Goal: Navigation & Orientation: Find specific page/section

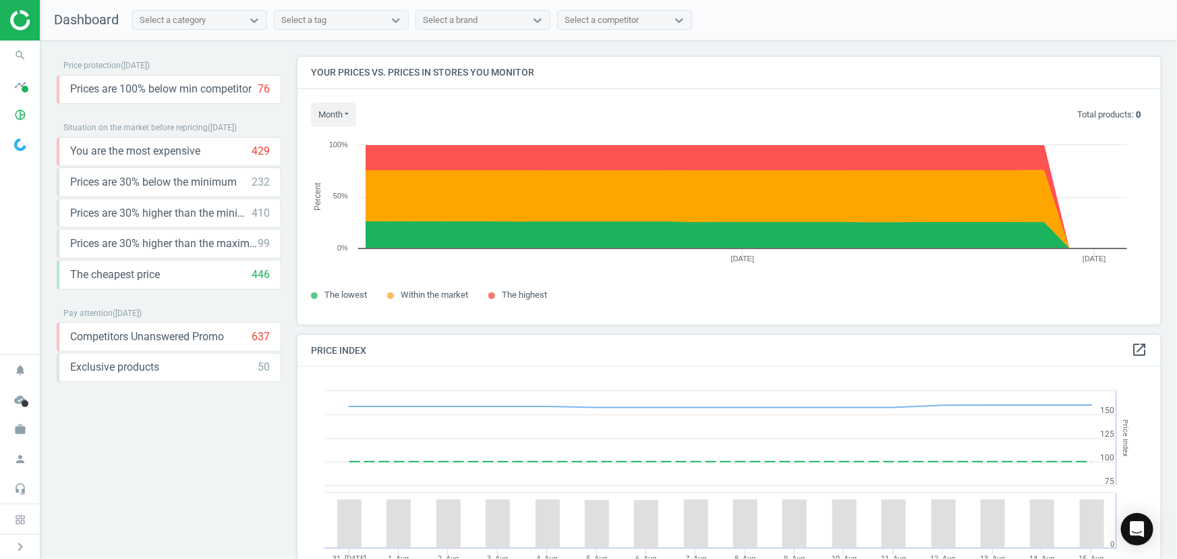
scroll to position [330, 874]
click at [22, 425] on icon "work" at bounding box center [20, 429] width 26 height 26
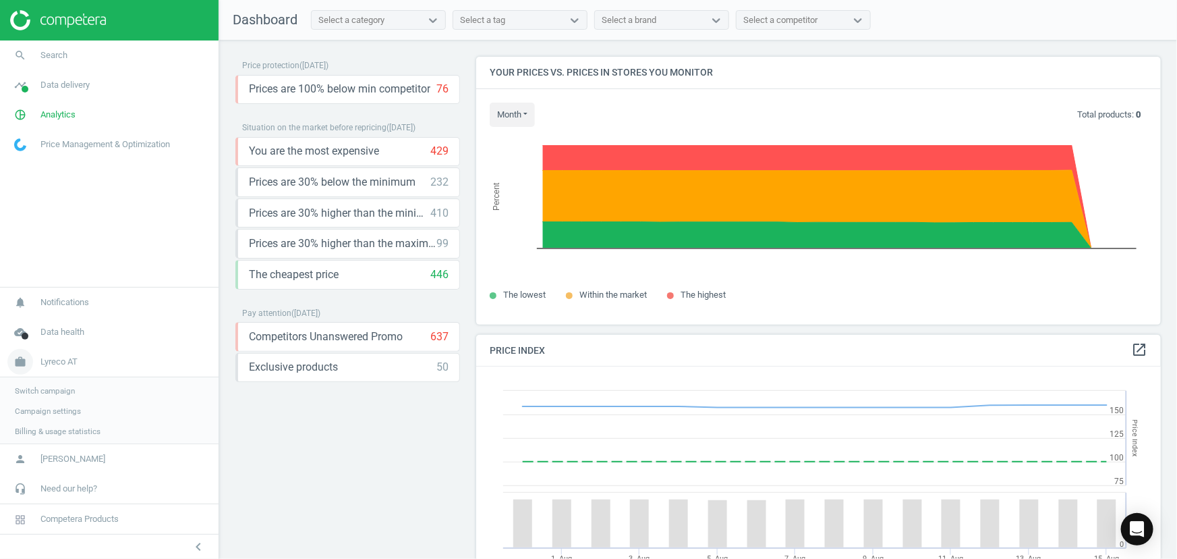
scroll to position [7, 7]
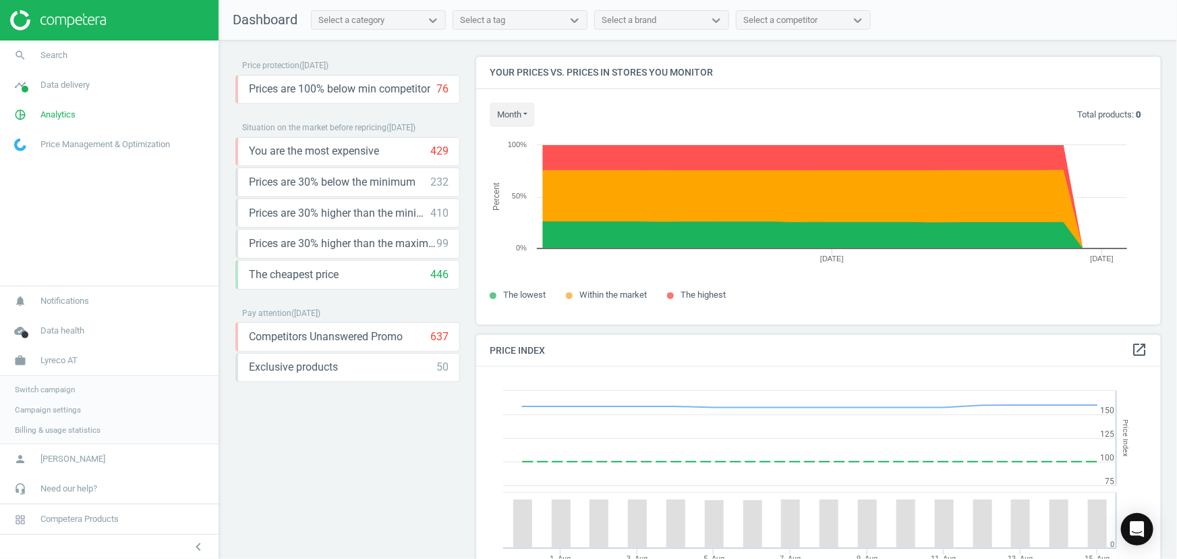
click at [63, 384] on span "Switch campaign" at bounding box center [45, 389] width 60 height 11
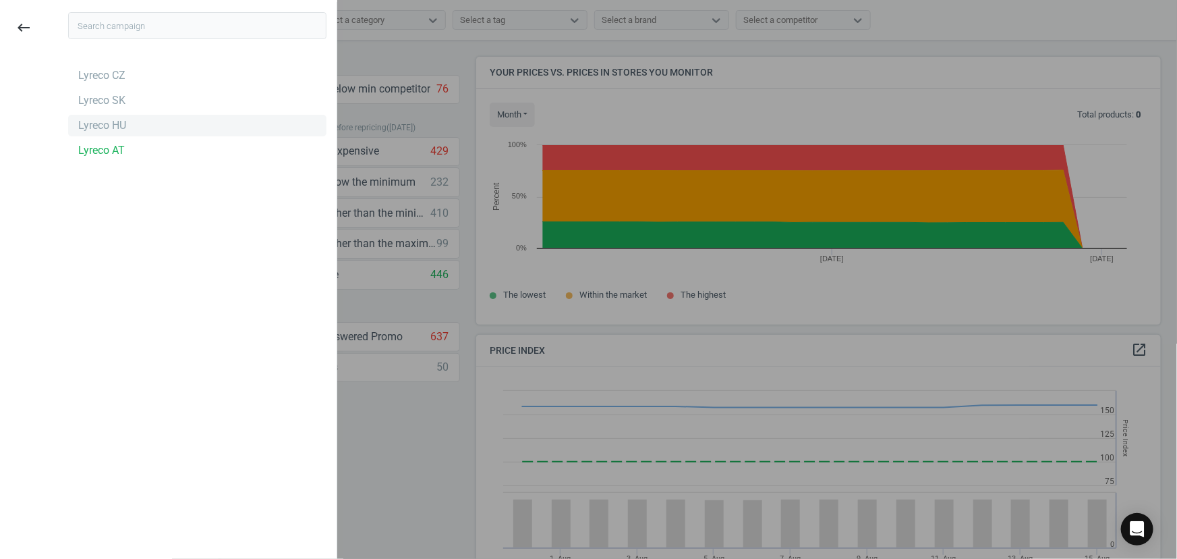
click at [113, 127] on div "Lyreco HU" at bounding box center [102, 125] width 48 height 15
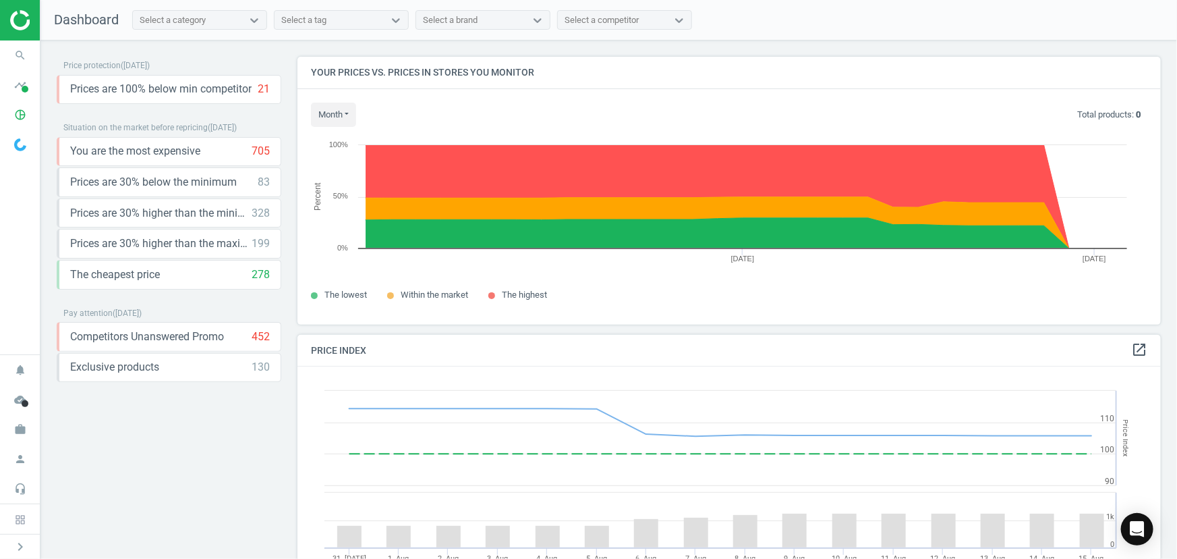
scroll to position [330, 874]
click at [22, 117] on icon "pie_chart_outlined" at bounding box center [20, 115] width 26 height 26
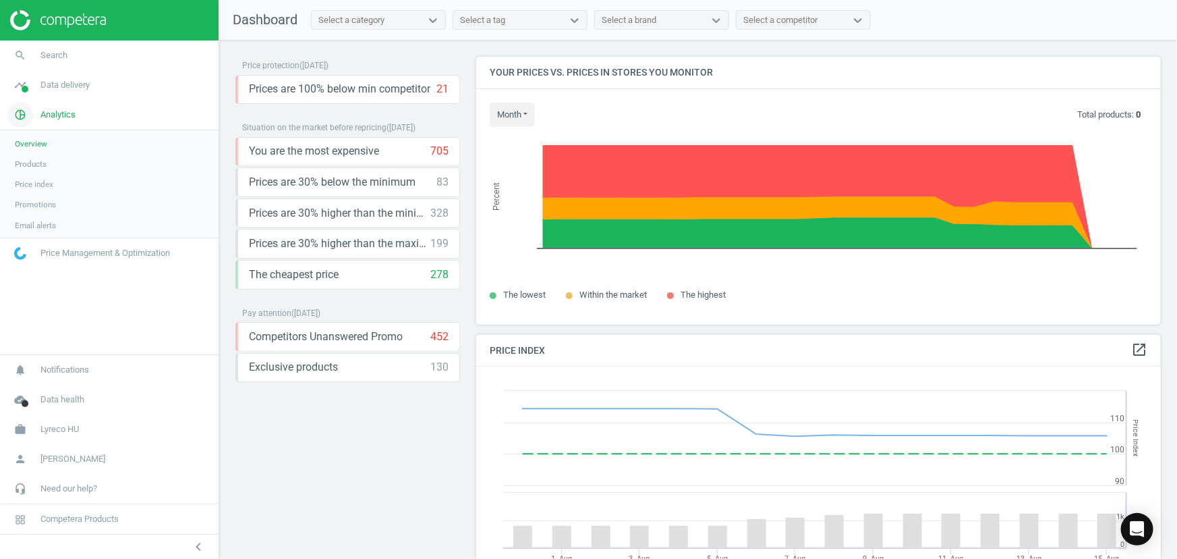
scroll to position [7, 7]
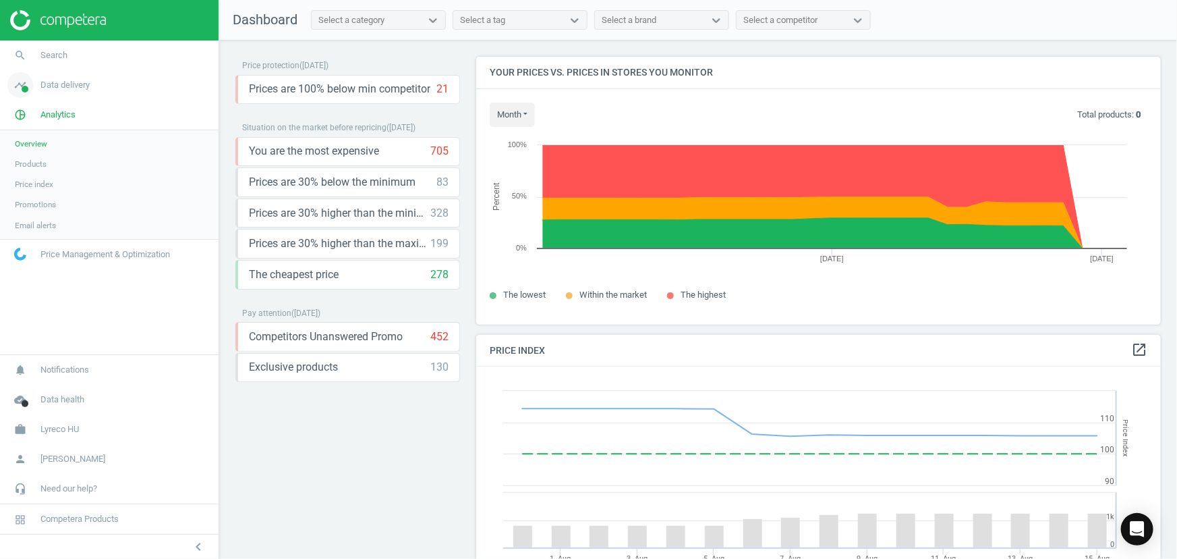
click at [22, 86] on span at bounding box center [25, 89] width 7 height 7
click at [29, 197] on span "Stores" at bounding box center [26, 195] width 23 height 11
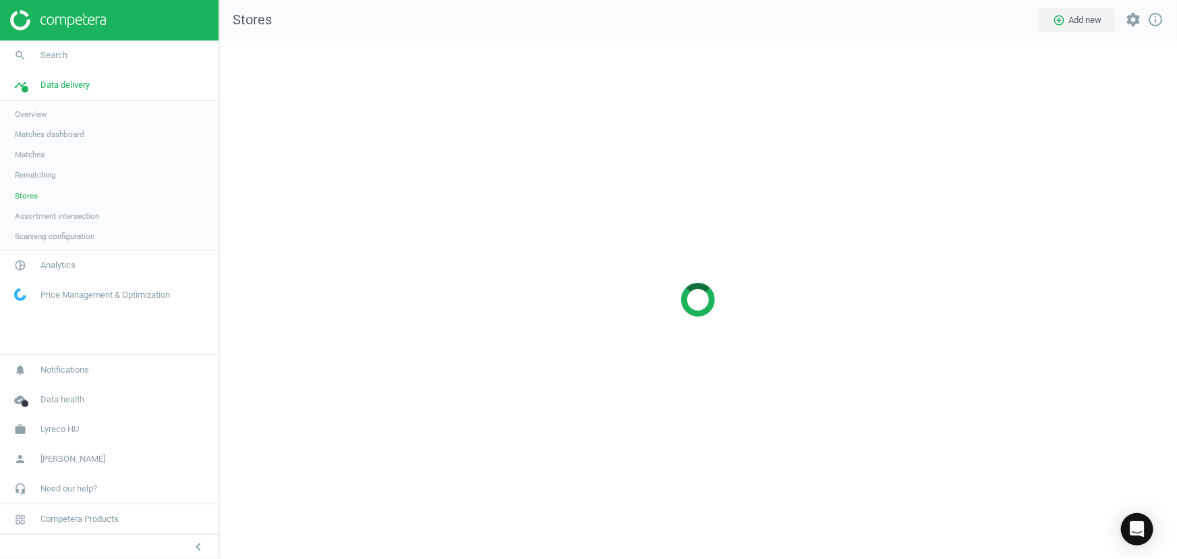
scroll to position [538, 978]
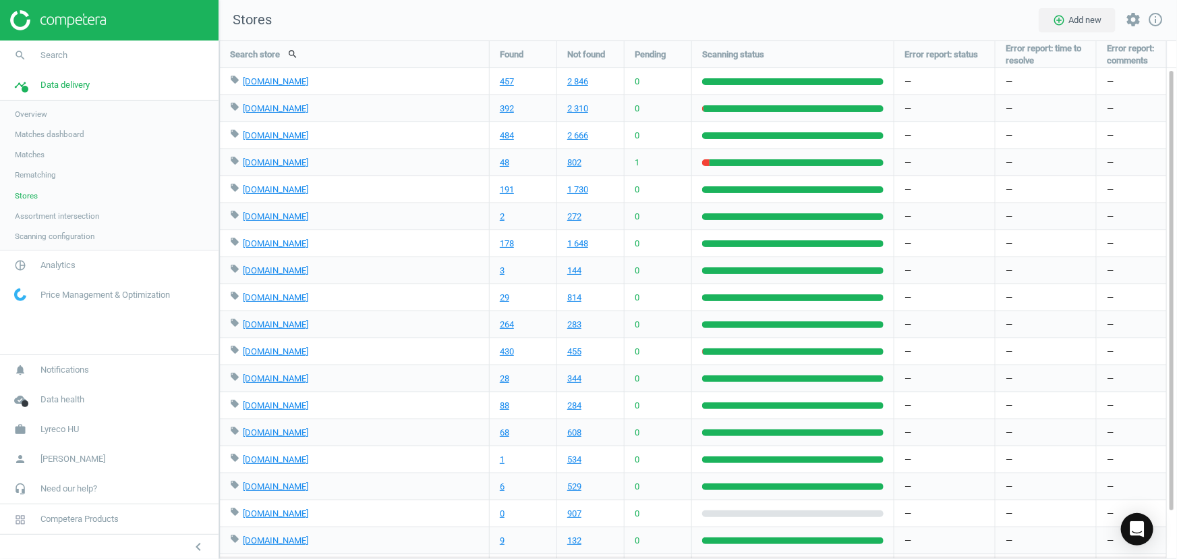
click at [65, 216] on span "Assortment intersection" at bounding box center [57, 215] width 84 height 11
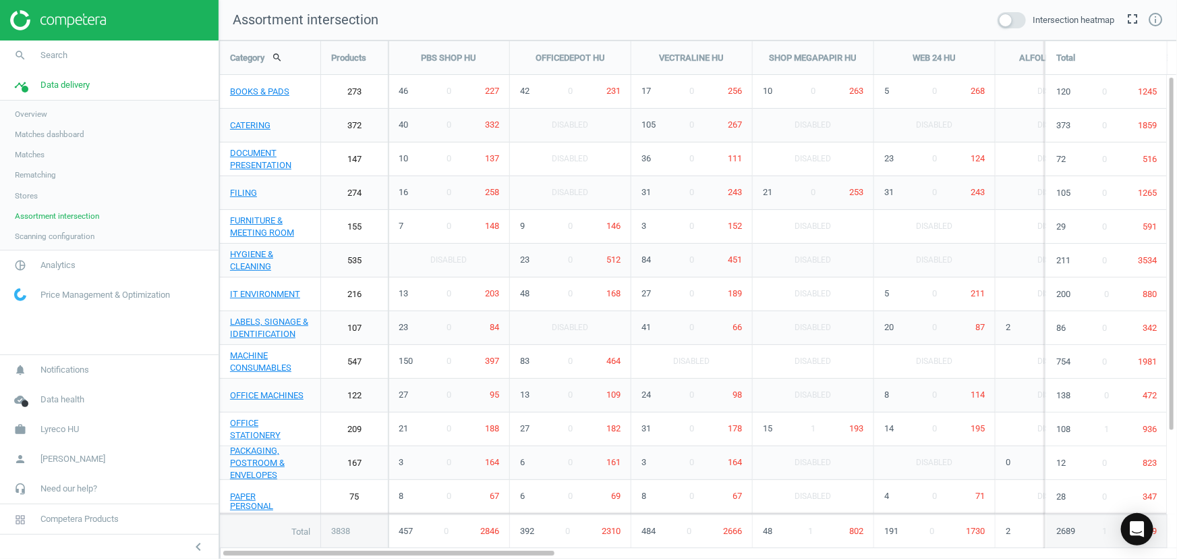
scroll to position [538, 978]
click at [88, 237] on span "Scanning configuration" at bounding box center [55, 236] width 80 height 11
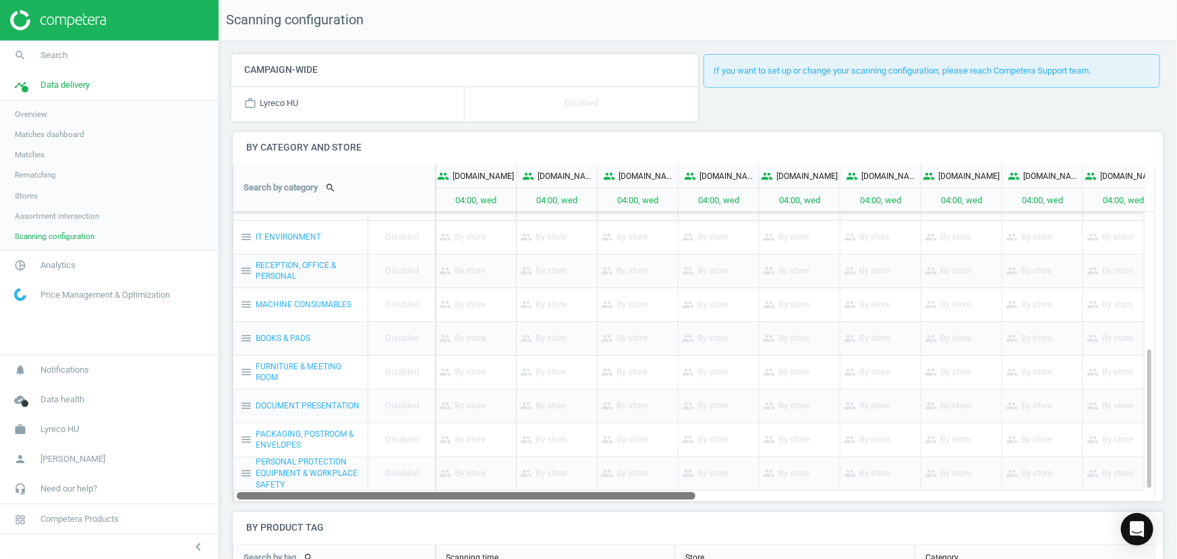
drag, startPoint x: 683, startPoint y: 492, endPoint x: 553, endPoint y: 477, distance: 130.4
click at [646, 501] on div "Campaign-wide work_outline Lyreco HU Disabled If you want to set up or change y…" at bounding box center [698, 299] width 958 height 518
